Goal: Task Accomplishment & Management: Manage account settings

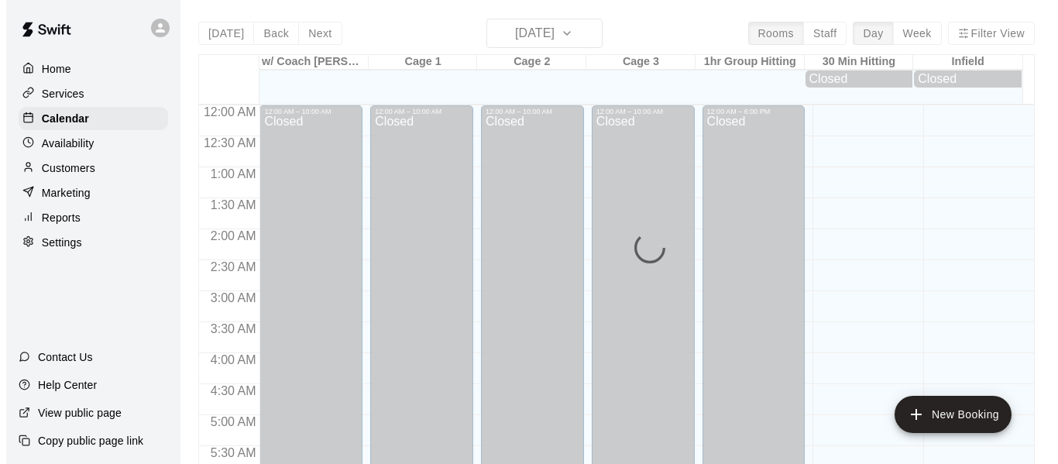
scroll to position [1061, 0]
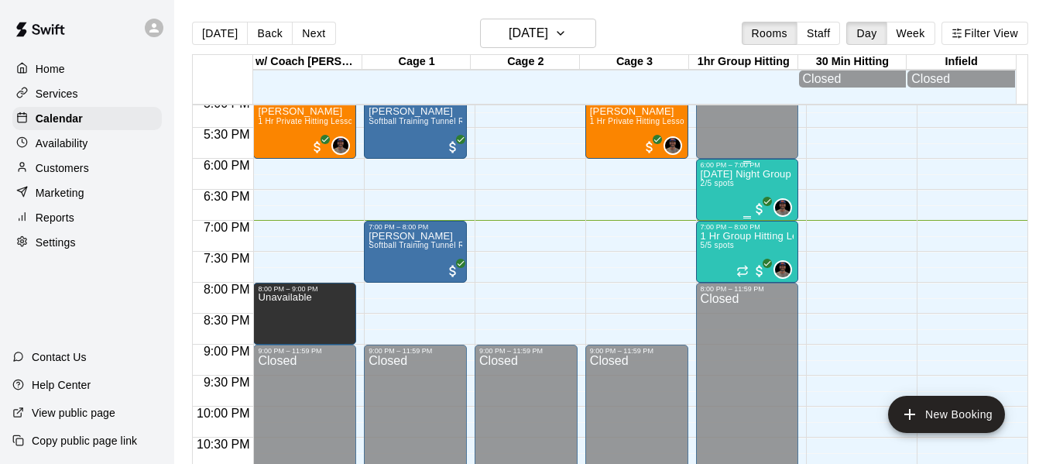
click at [737, 197] on div "[DATE] Night Group Hitting High School Ages [DEMOGRAPHIC_DATA]/5 spots" at bounding box center [748, 401] width 94 height 464
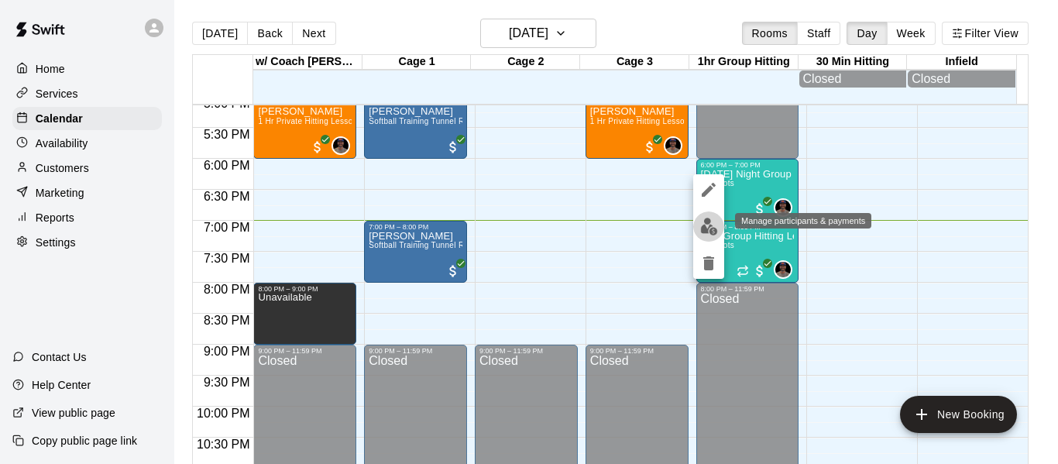
click at [707, 221] on img "edit" at bounding box center [709, 227] width 18 height 18
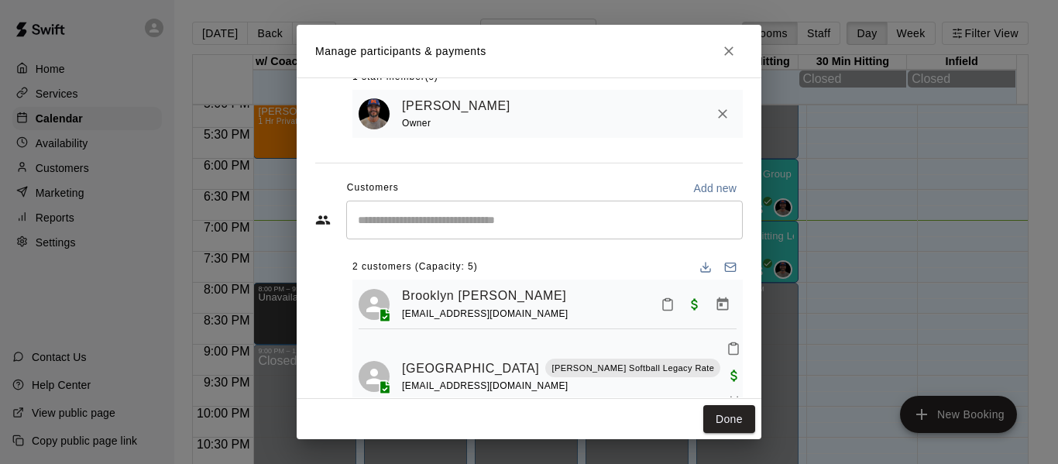
scroll to position [122, 0]
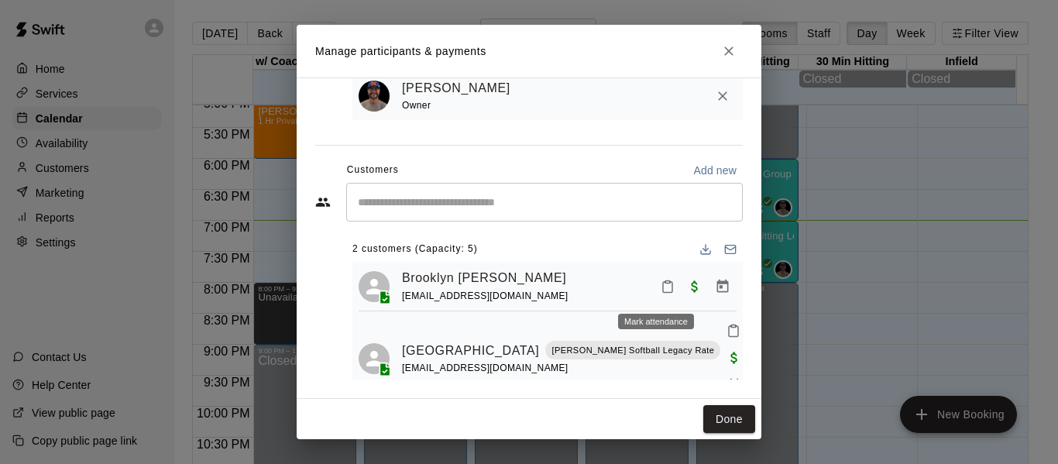
click at [660, 289] on icon "Mark attendance" at bounding box center [667, 287] width 14 height 14
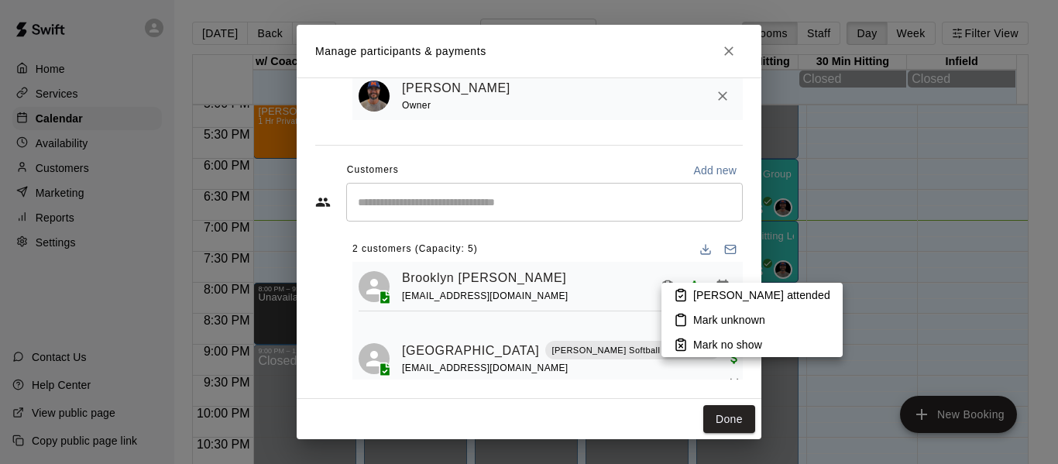
click at [717, 338] on p "Mark no show" at bounding box center [727, 344] width 69 height 15
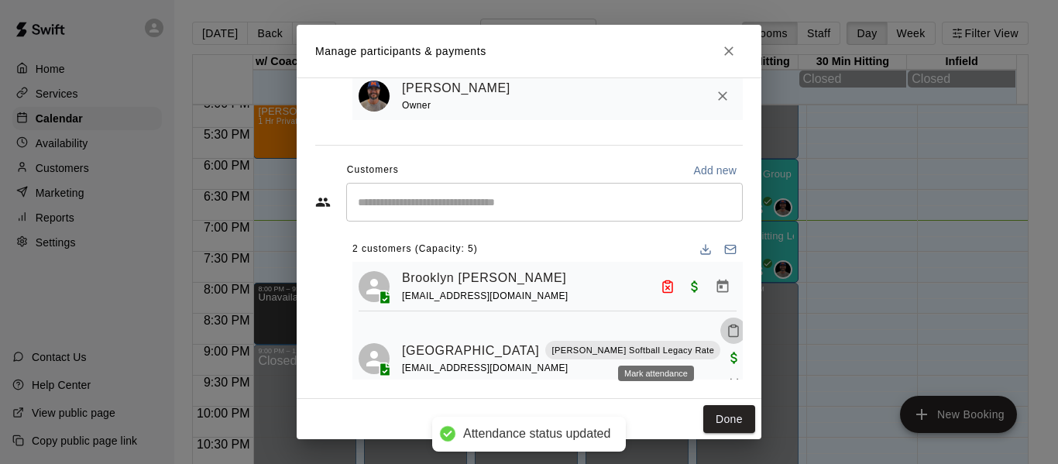
click at [726, 334] on icon "Mark attendance" at bounding box center [733, 331] width 14 height 14
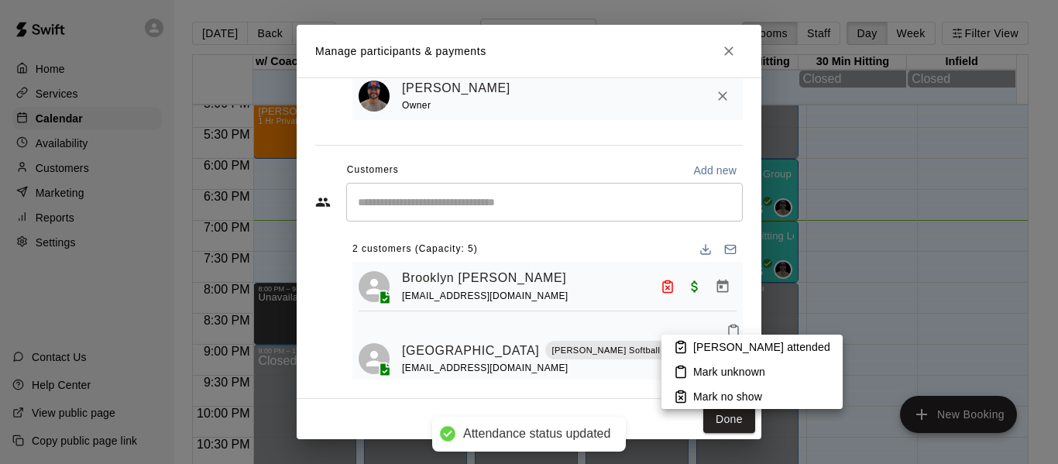
click at [704, 350] on p "[PERSON_NAME] attended" at bounding box center [761, 346] width 137 height 15
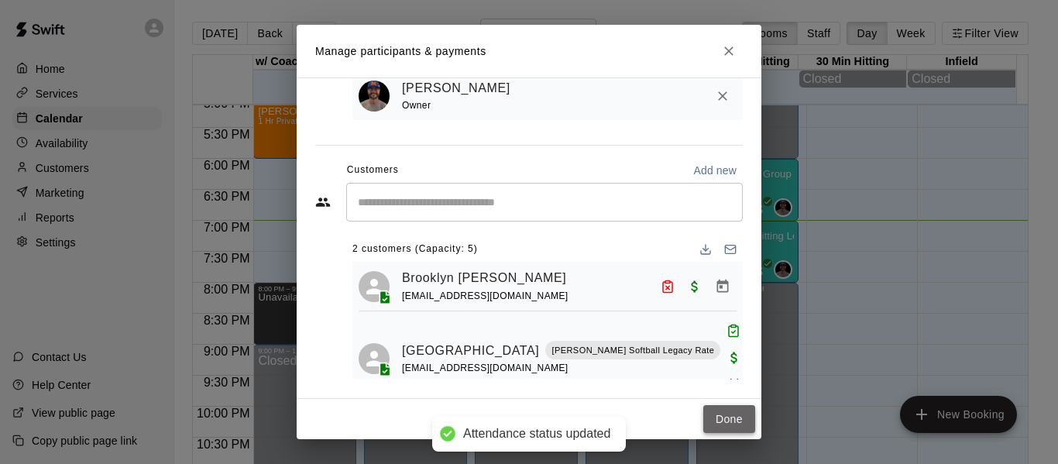
click at [729, 423] on button "Done" at bounding box center [729, 419] width 52 height 29
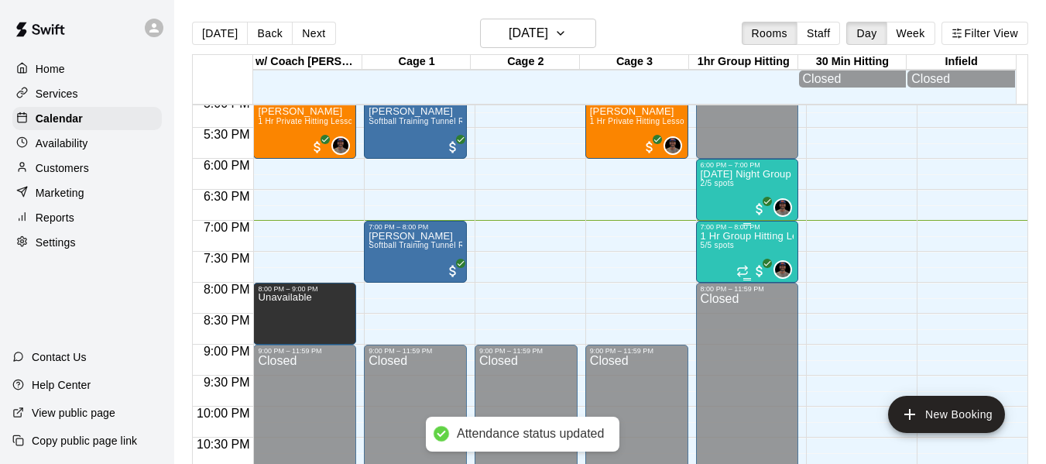
click at [711, 256] on div "1 Hr Group Hitting Lessons 12u And Older 5/5 spots" at bounding box center [748, 463] width 94 height 464
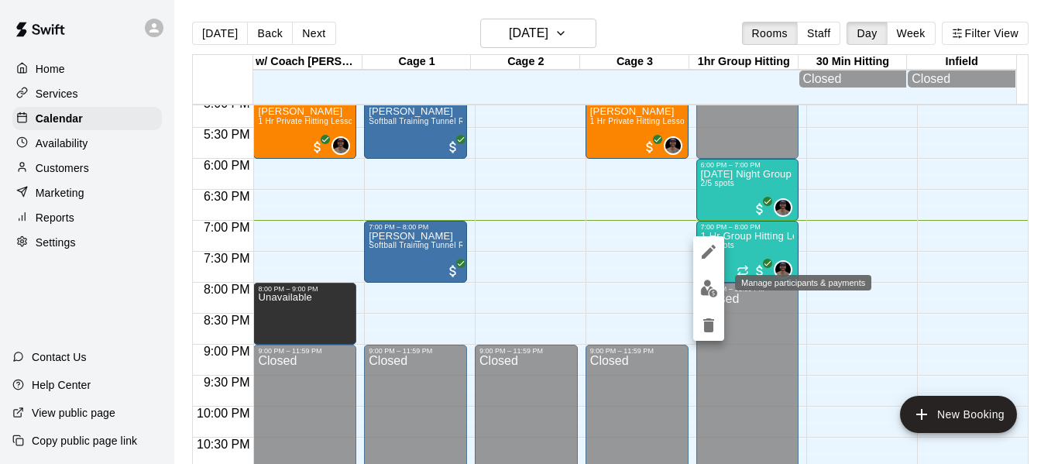
click at [709, 293] on img "edit" at bounding box center [709, 289] width 18 height 18
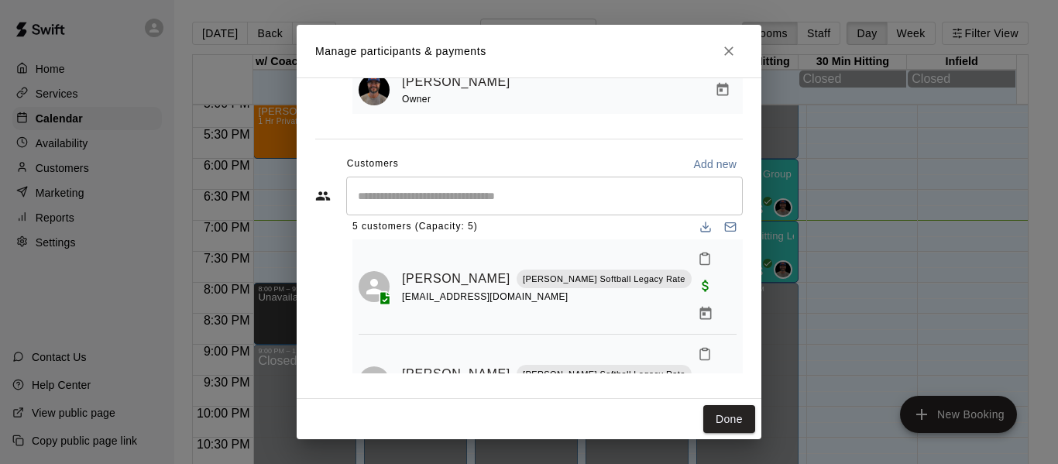
scroll to position [0, 0]
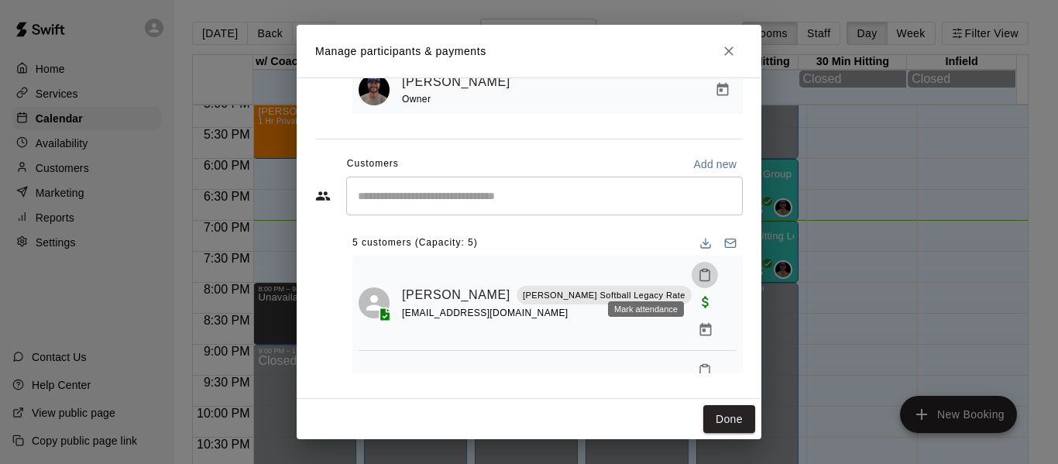
click at [698, 276] on icon "Mark attendance" at bounding box center [705, 275] width 14 height 14
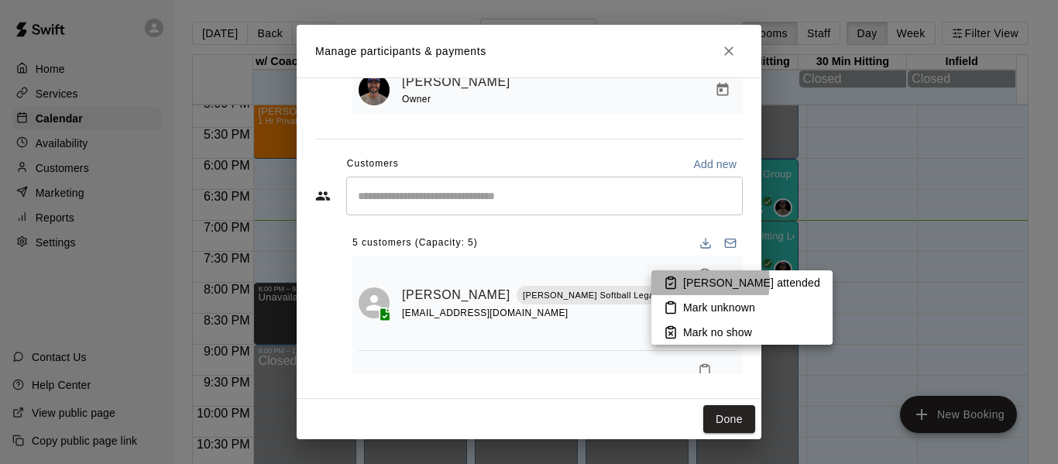
click at [704, 282] on p "[PERSON_NAME] attended" at bounding box center [751, 282] width 137 height 15
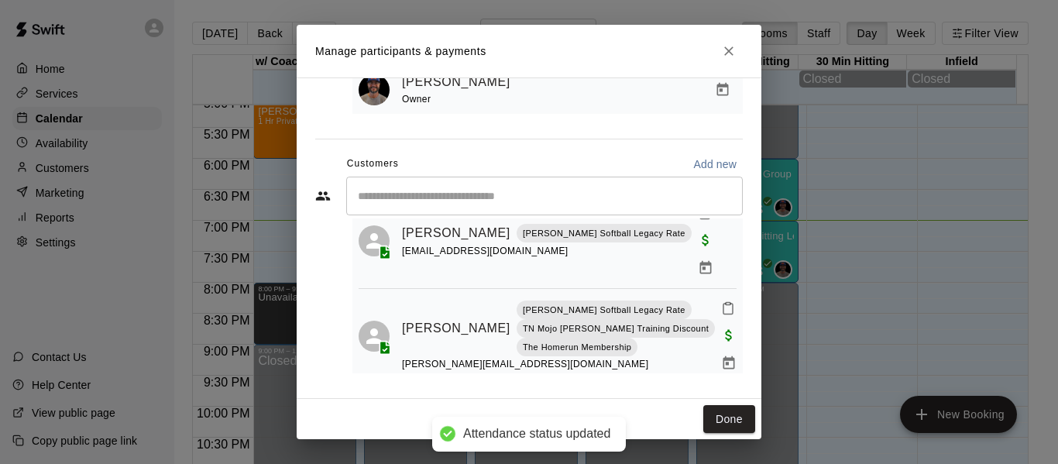
scroll to position [180, 0]
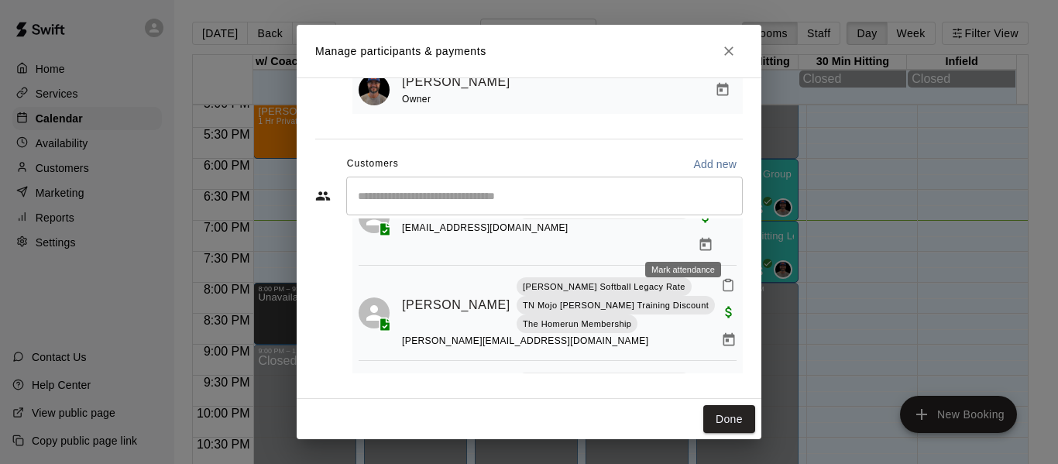
click at [721, 278] on icon "Mark attendance" at bounding box center [728, 285] width 14 height 14
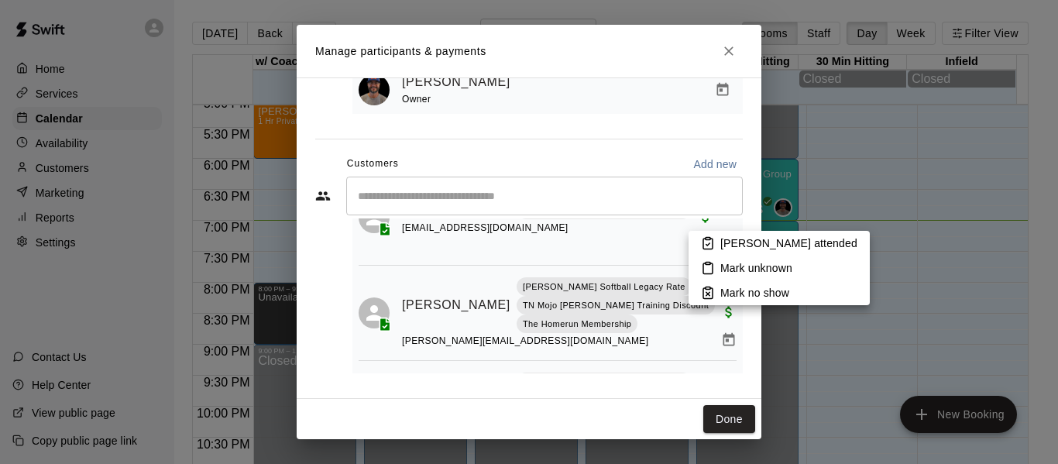
click at [714, 240] on icon at bounding box center [708, 243] width 14 height 14
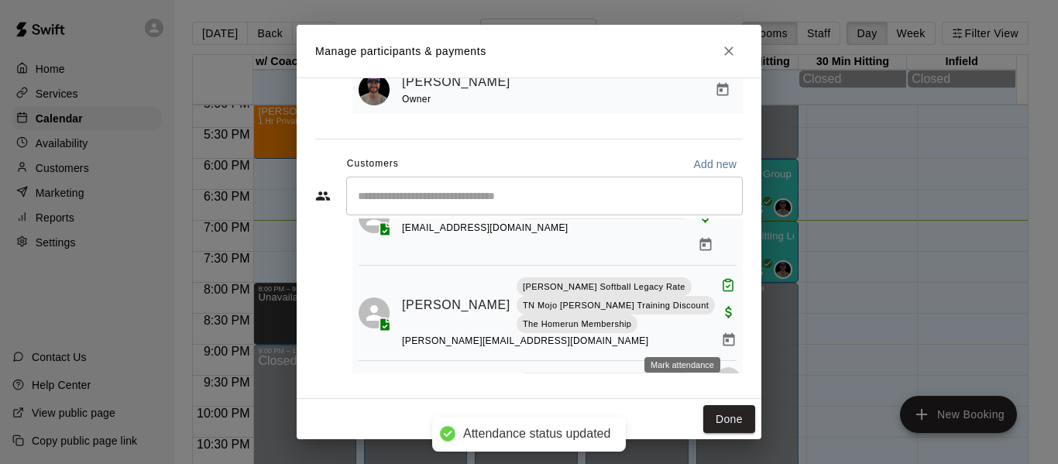
click at [721, 373] on icon "Mark attendance" at bounding box center [728, 380] width 14 height 14
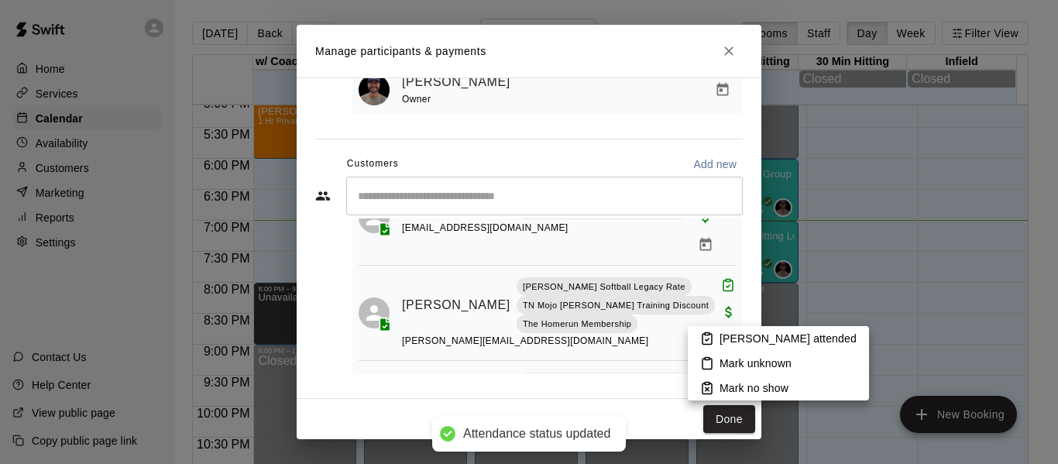
click at [699, 334] on li "[PERSON_NAME] attended" at bounding box center [778, 338] width 181 height 25
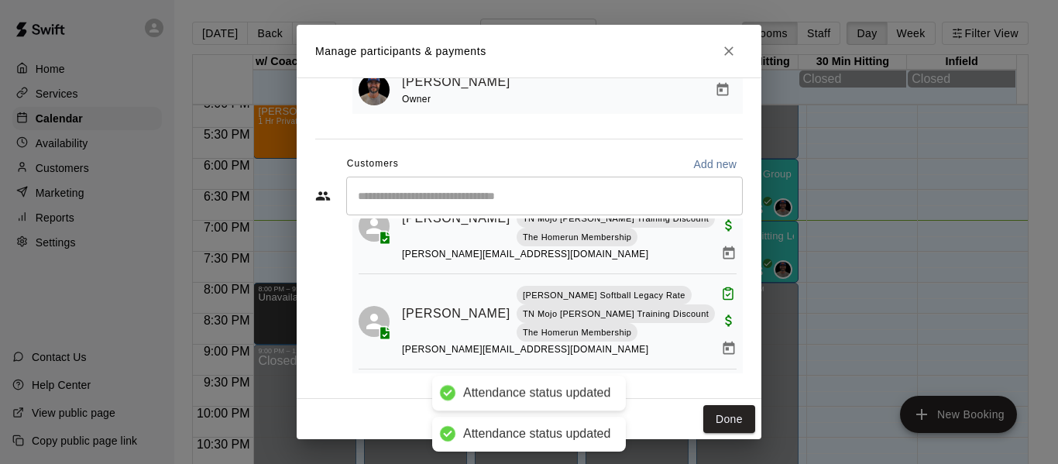
scroll to position [273, 0]
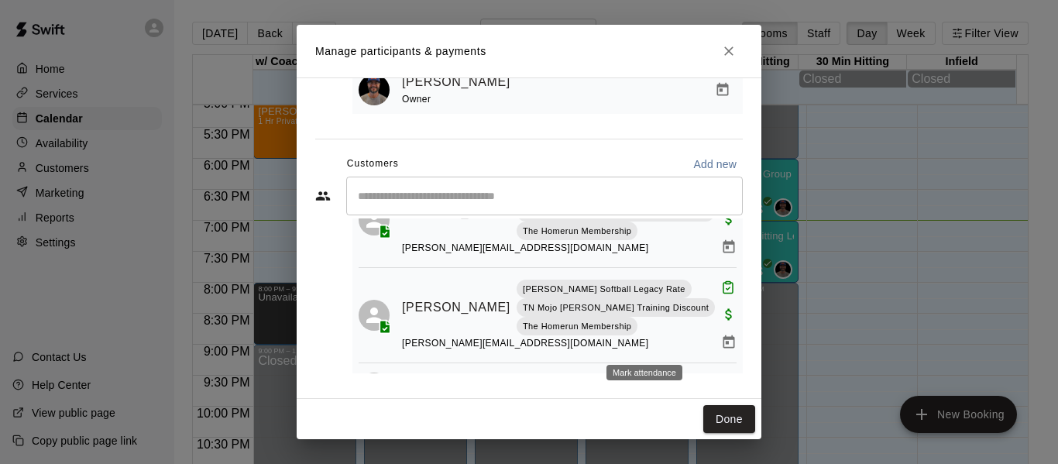
click at [660, 381] on icon "Mark attendance" at bounding box center [667, 388] width 14 height 14
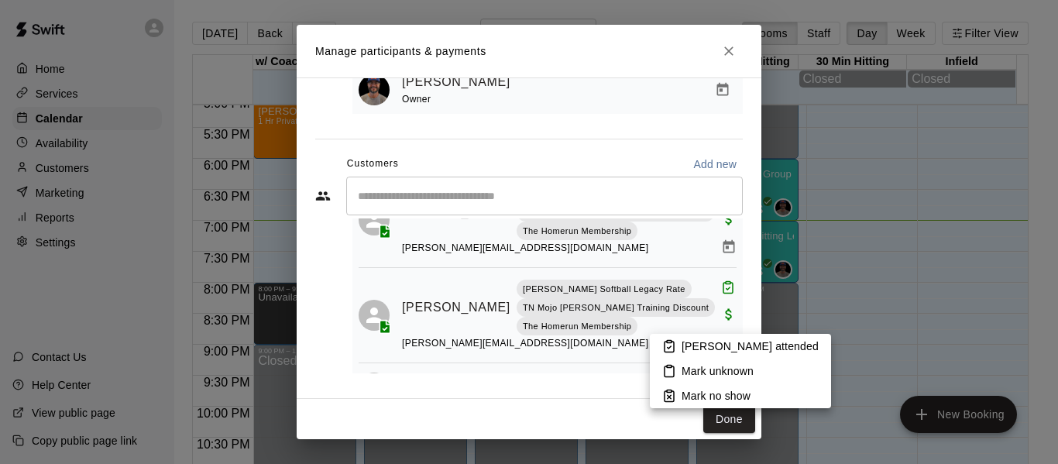
click at [707, 348] on p "[PERSON_NAME] attended" at bounding box center [749, 345] width 137 height 15
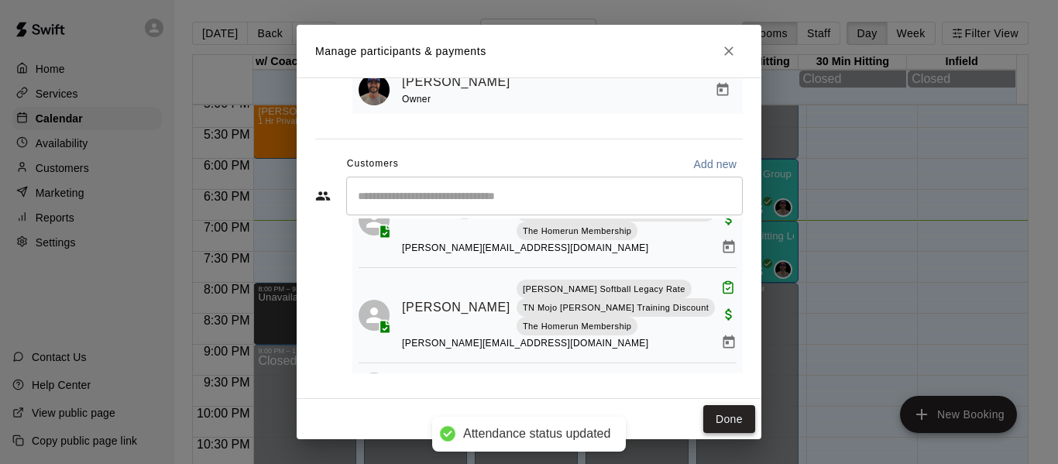
click at [718, 410] on button "Done" at bounding box center [729, 419] width 52 height 29
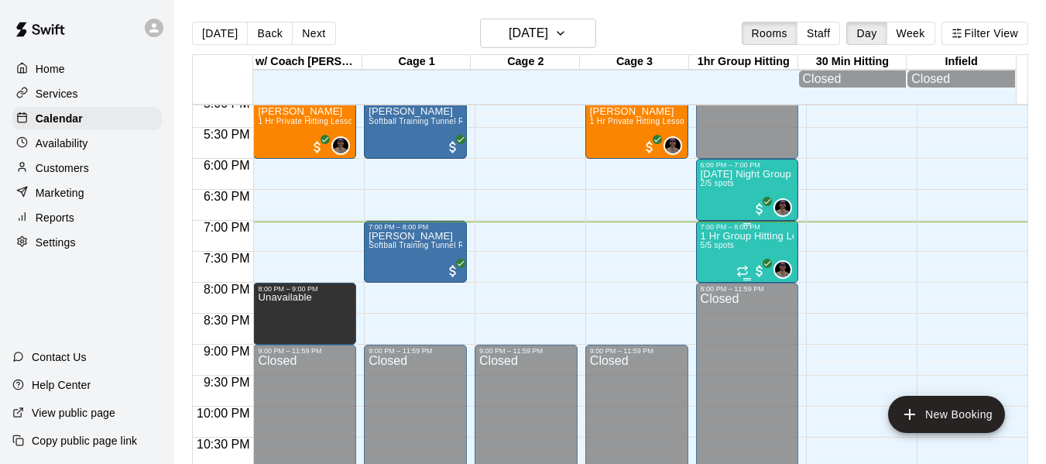
click at [702, 236] on p "1 Hr Group Hitting Lessons 12u And Older" at bounding box center [748, 236] width 94 height 0
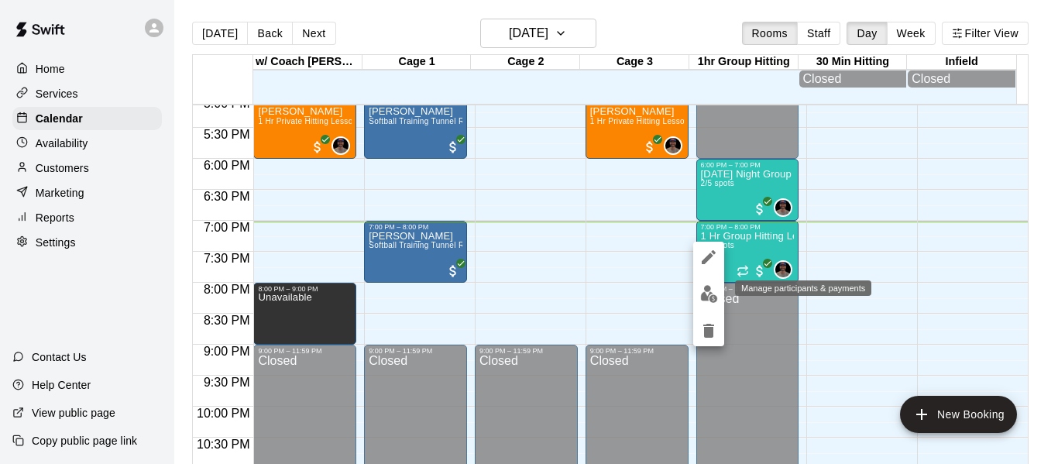
click at [710, 290] on img "edit" at bounding box center [709, 294] width 18 height 18
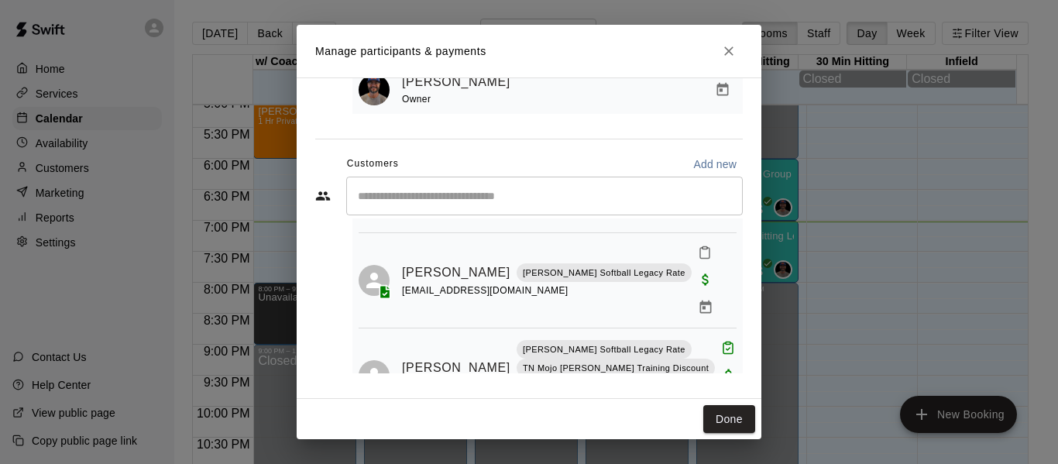
scroll to position [77, 0]
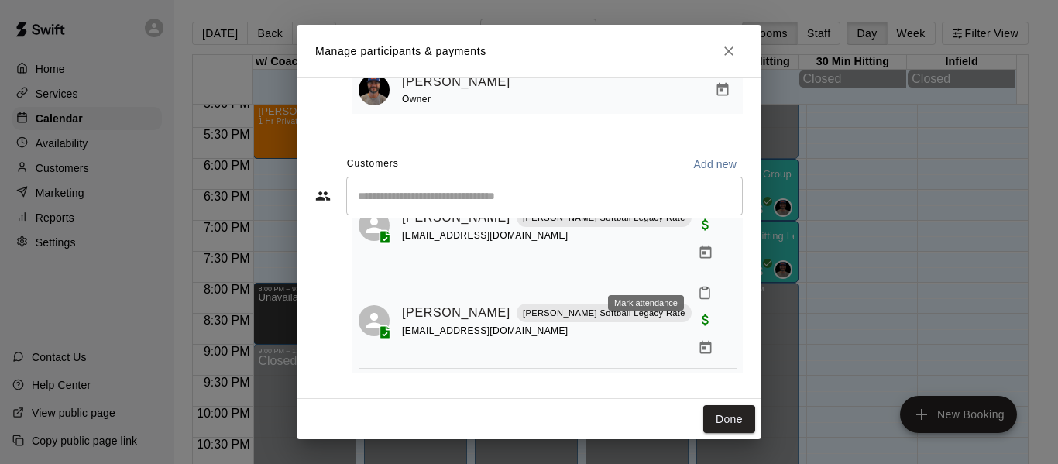
click at [647, 300] on div "Mark attendance" at bounding box center [646, 302] width 76 height 15
click at [698, 286] on icon "Mark attendance" at bounding box center [705, 293] width 14 height 14
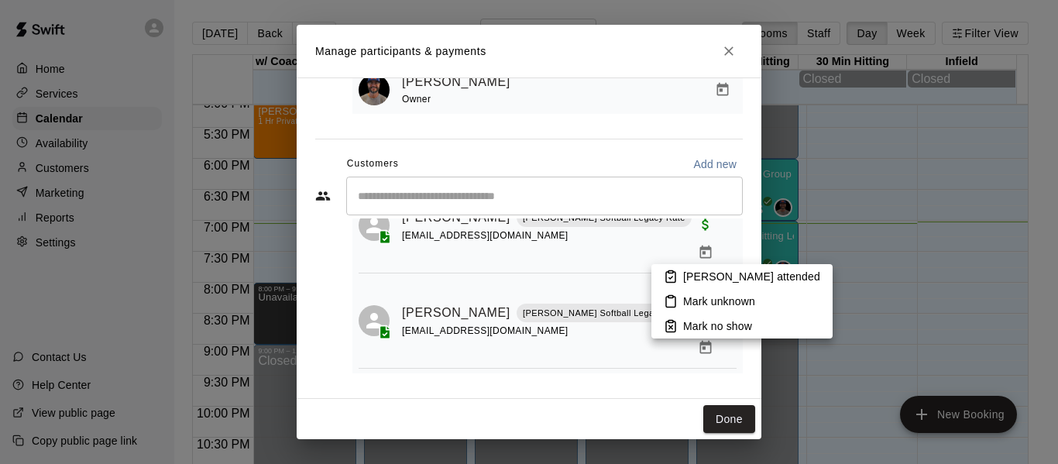
click at [684, 276] on p "[PERSON_NAME] attended" at bounding box center [751, 276] width 137 height 15
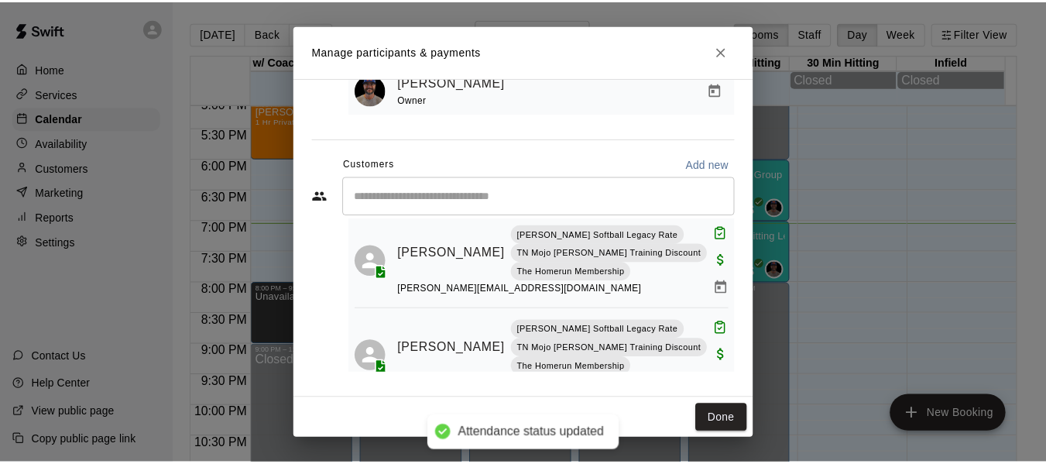
scroll to position [273, 0]
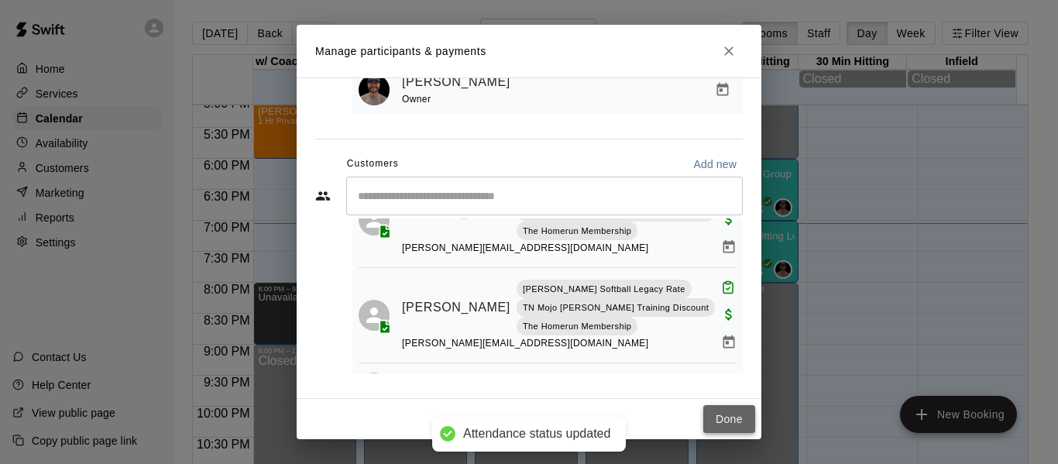
click at [740, 424] on button "Done" at bounding box center [729, 419] width 52 height 29
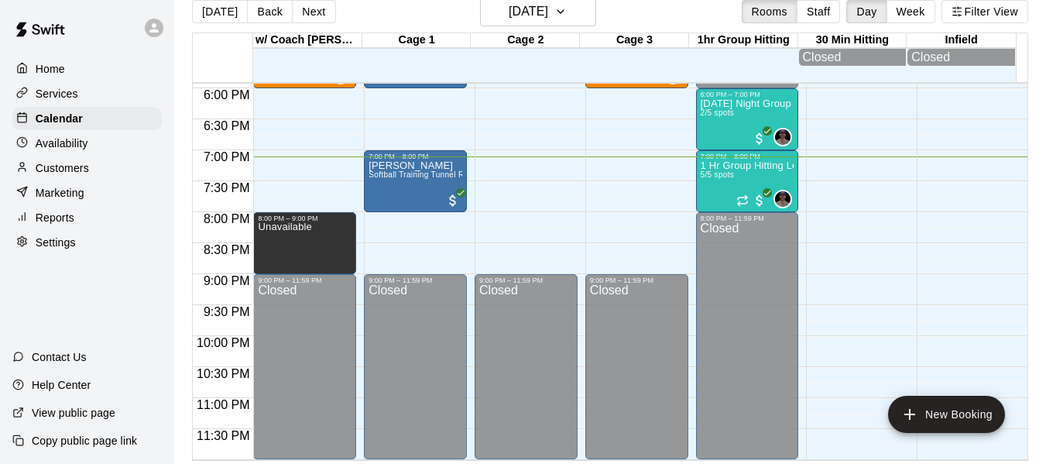
scroll to position [25, 0]
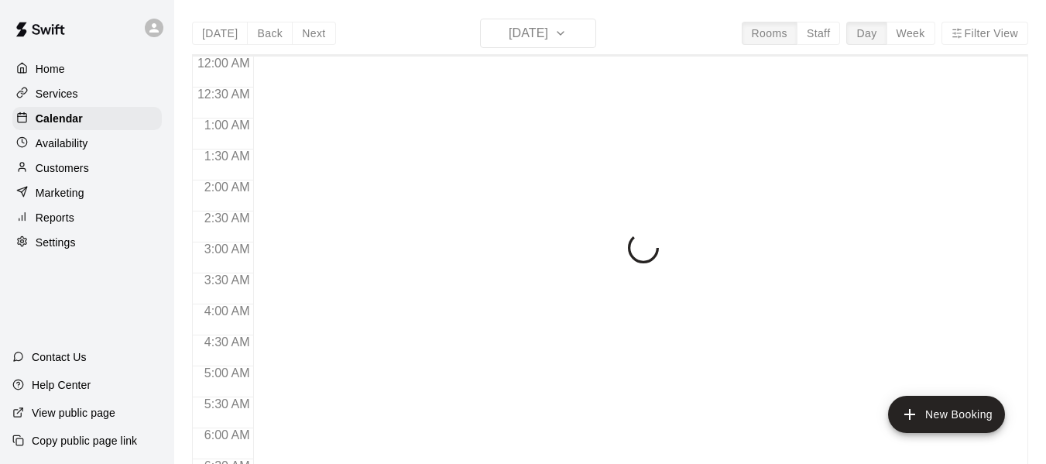
scroll to position [1061, 0]
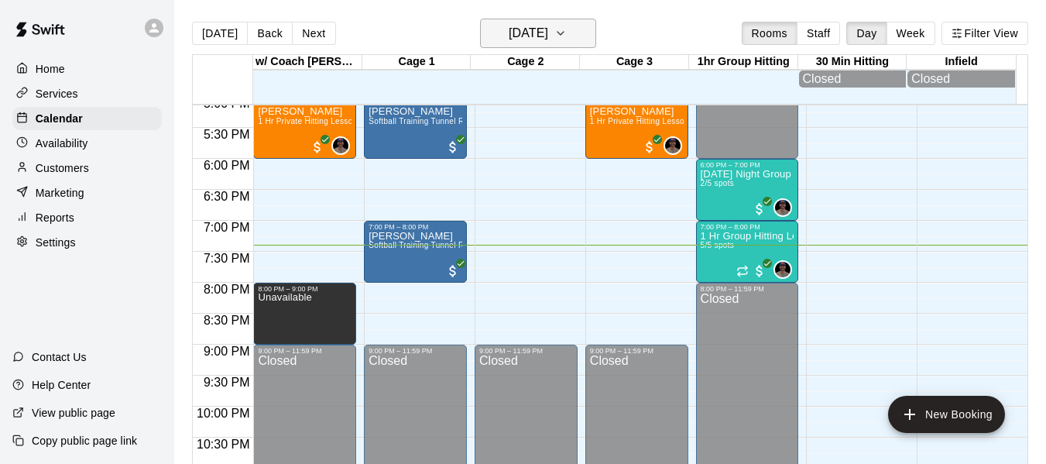
click at [537, 36] on h6 "[DATE]" at bounding box center [528, 33] width 39 height 22
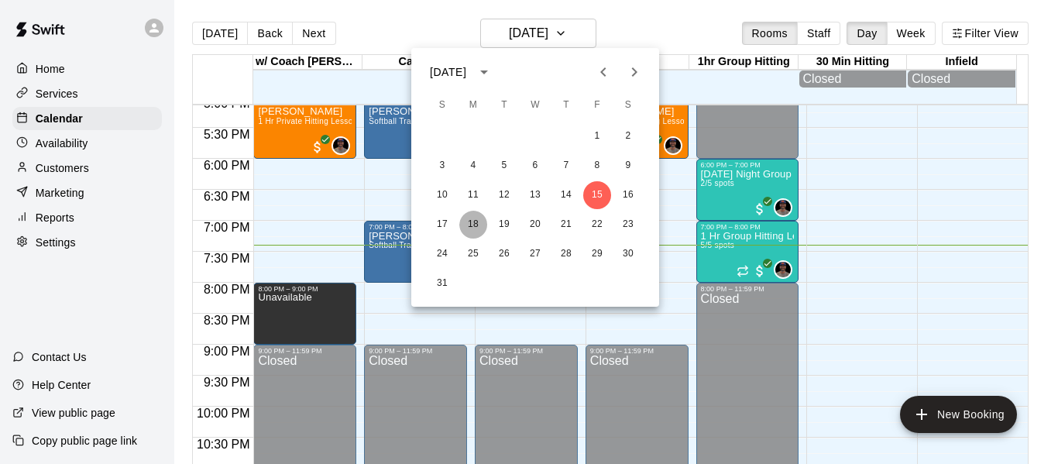
click at [479, 222] on button "18" at bounding box center [473, 225] width 28 height 28
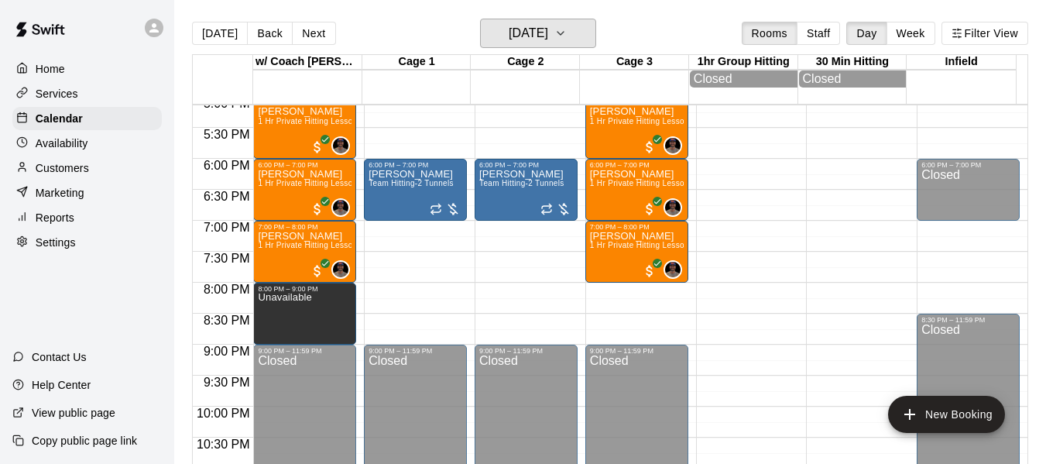
scroll to position [25, 0]
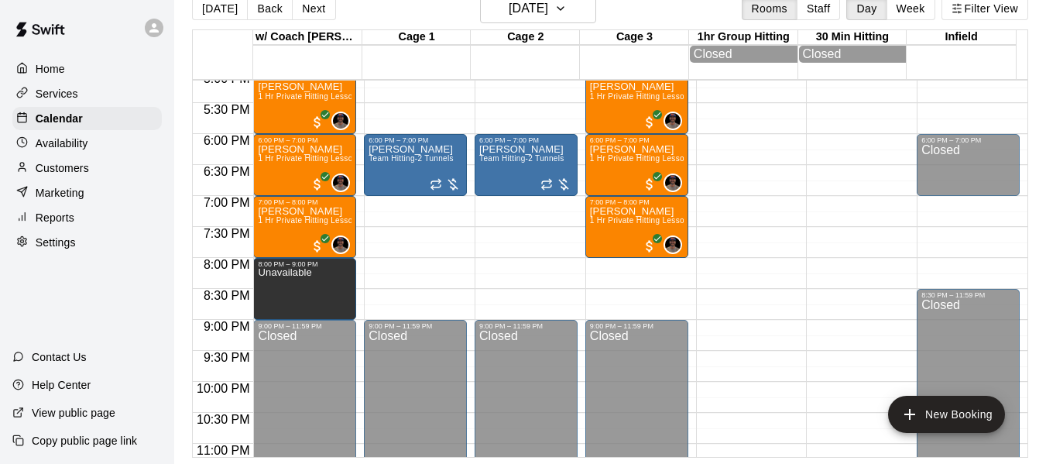
drag, startPoint x: 691, startPoint y: 246, endPoint x: 791, endPoint y: 175, distance: 122.7
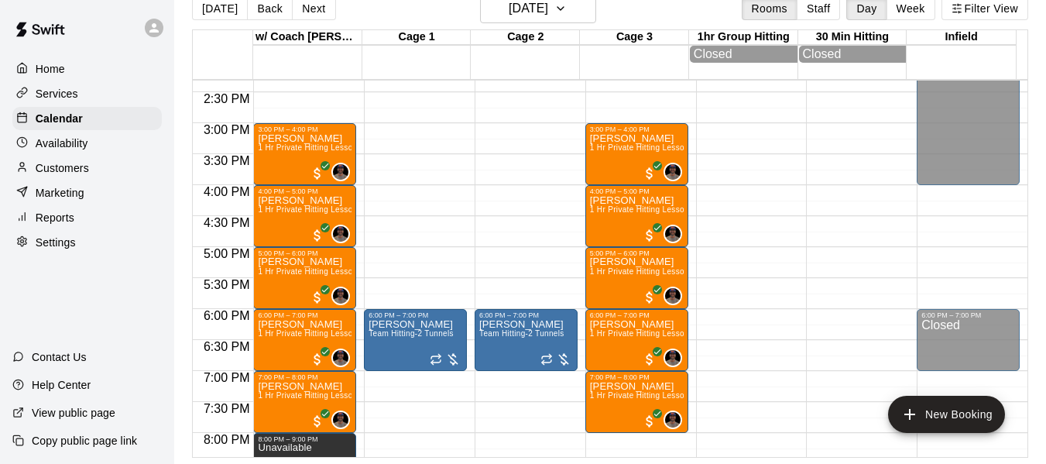
scroll to position [907, 0]
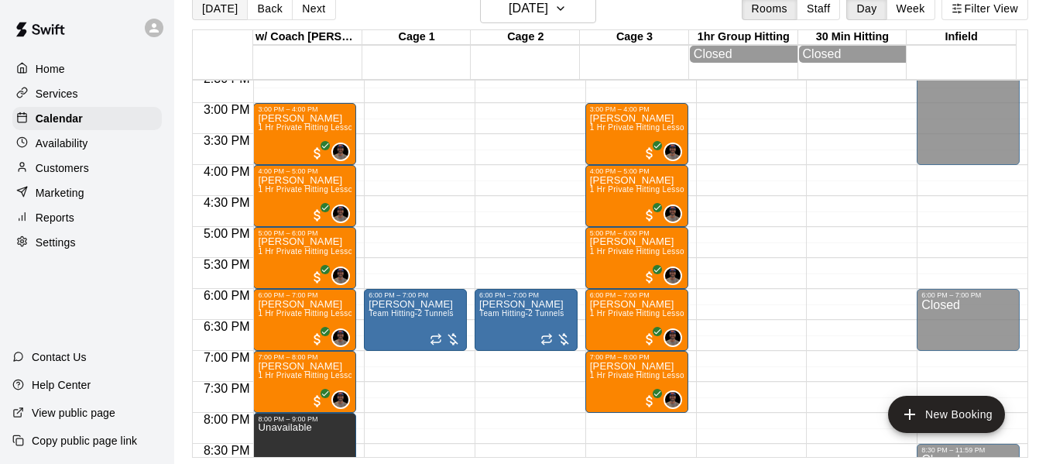
click at [217, 16] on button "[DATE]" at bounding box center [220, 8] width 56 height 23
